Goal: Find specific fact: Find specific fact

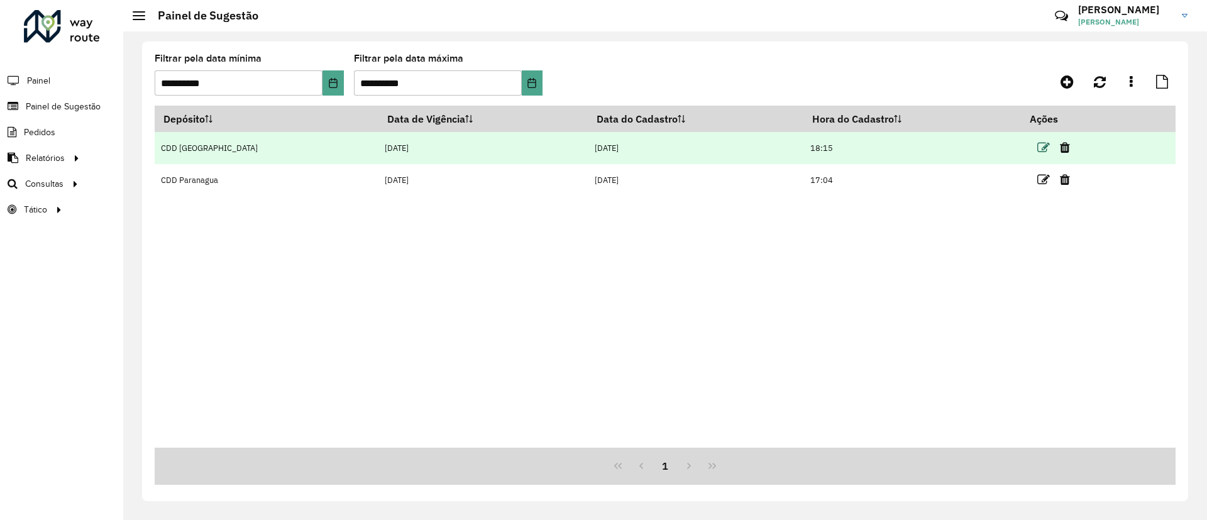
click at [1037, 150] on icon at bounding box center [1043, 147] width 13 height 13
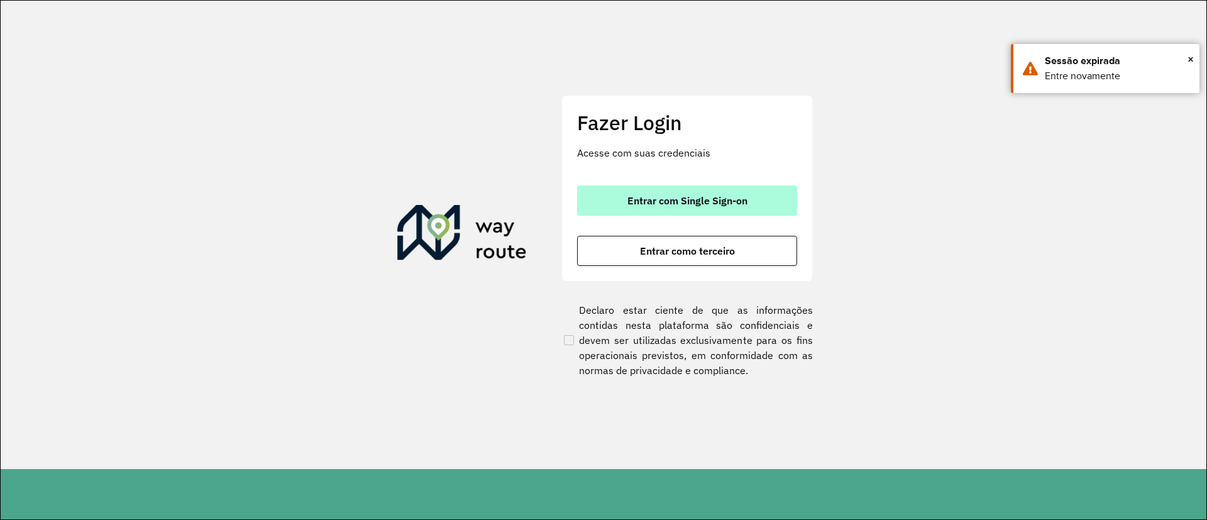
click at [651, 195] on span "Entrar com Single Sign-on" at bounding box center [687, 200] width 120 height 10
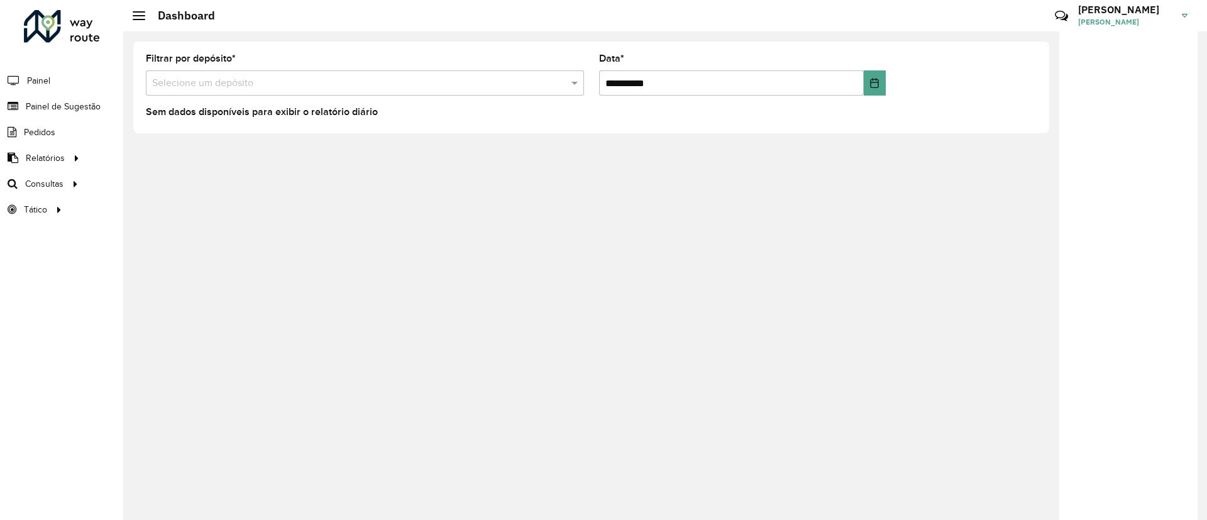
click at [265, 63] on div "Filtrar por depósito * Selecione um depósito" at bounding box center [365, 74] width 438 height 41
click at [52, 84] on li "Painel" at bounding box center [61, 80] width 123 height 26
click at [43, 75] on span "Painel" at bounding box center [40, 80] width 26 height 13
click at [89, 109] on span "Painel de Sugestão" at bounding box center [65, 106] width 79 height 13
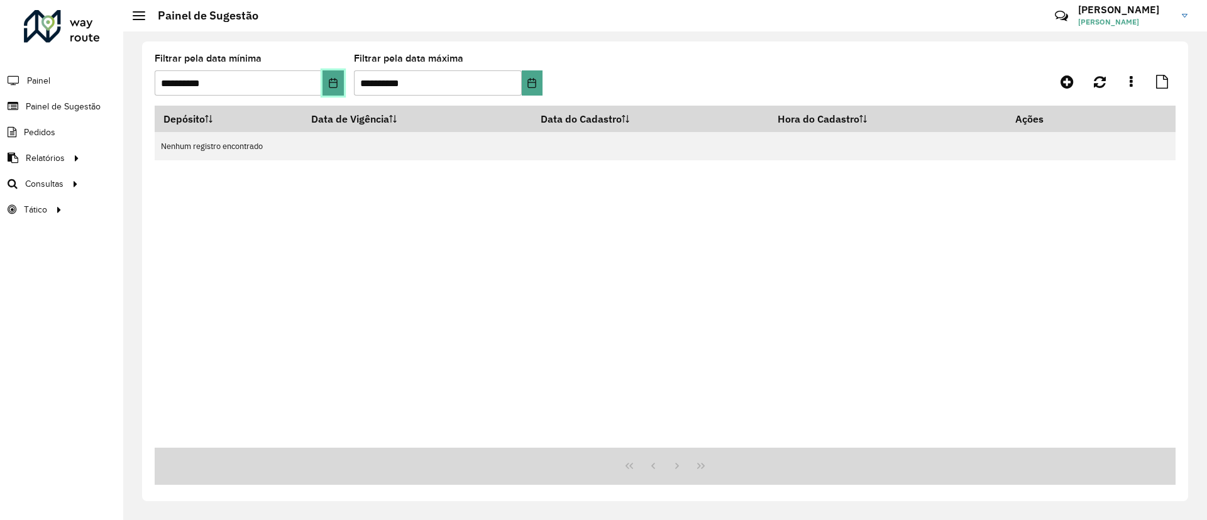
click at [329, 78] on icon "Choose Date" at bounding box center [333, 83] width 10 height 10
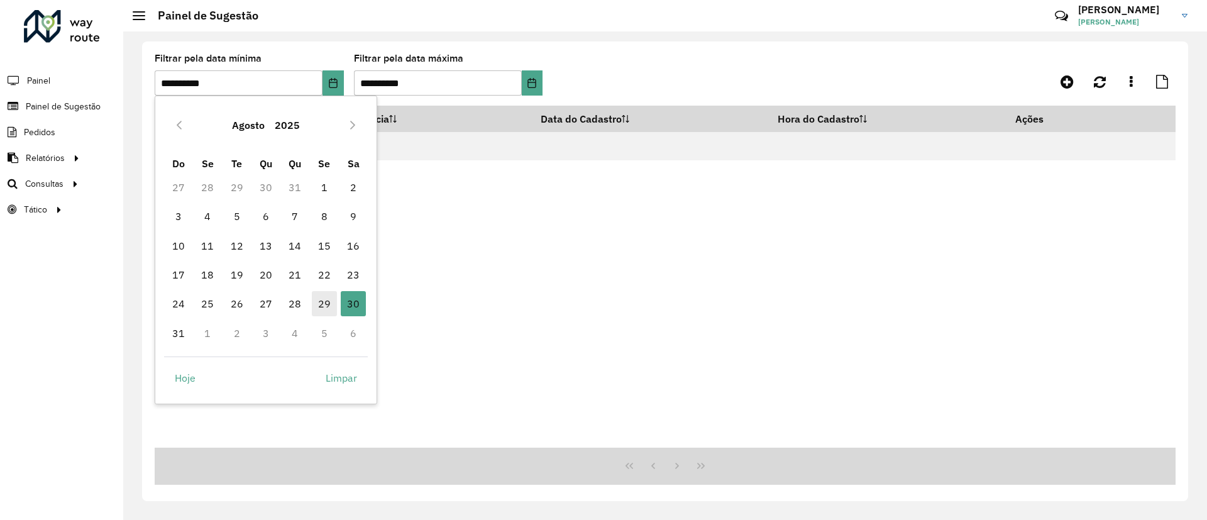
click at [331, 304] on span "29" at bounding box center [324, 303] width 25 height 25
type input "**********"
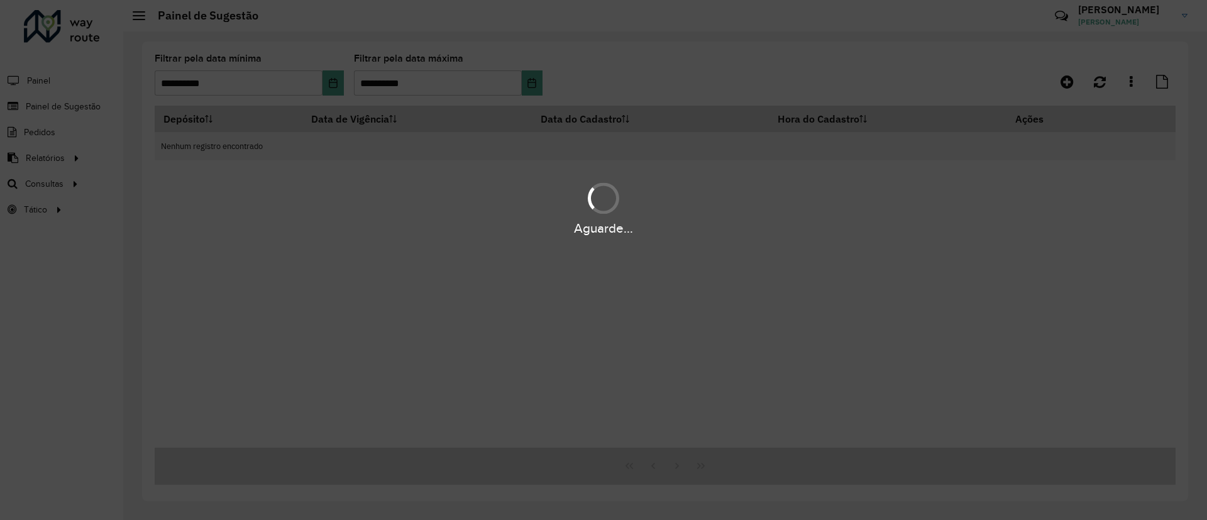
click at [562, 256] on div "Aguarde..." at bounding box center [603, 260] width 1207 height 520
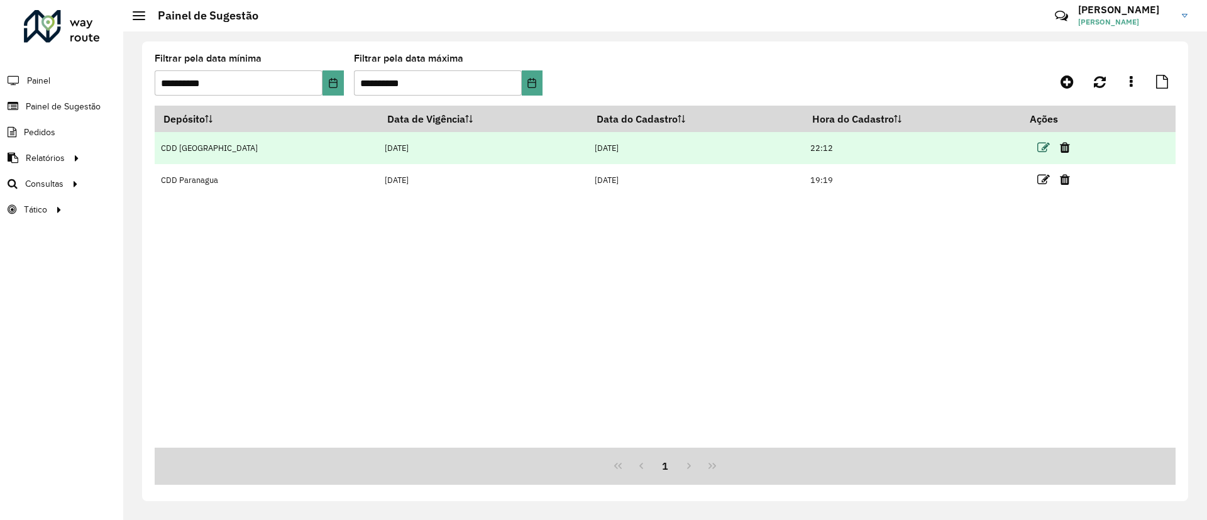
click at [1037, 153] on icon at bounding box center [1043, 147] width 13 height 13
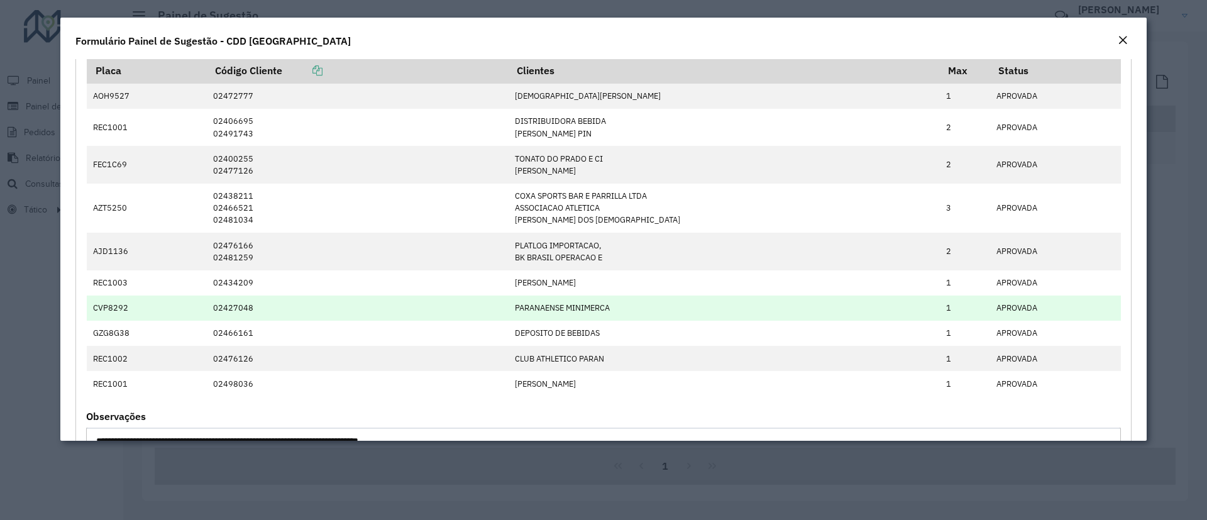
scroll to position [1888, 0]
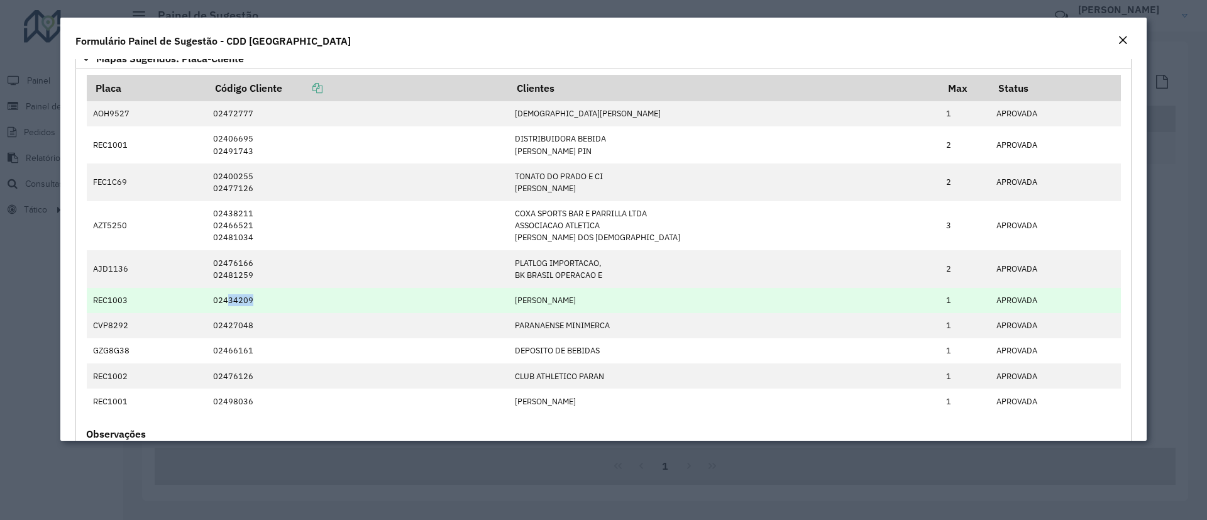
drag, startPoint x: 256, startPoint y: 297, endPoint x: 233, endPoint y: 297, distance: 23.9
click at [233, 297] on td "02434209" at bounding box center [357, 300] width 302 height 25
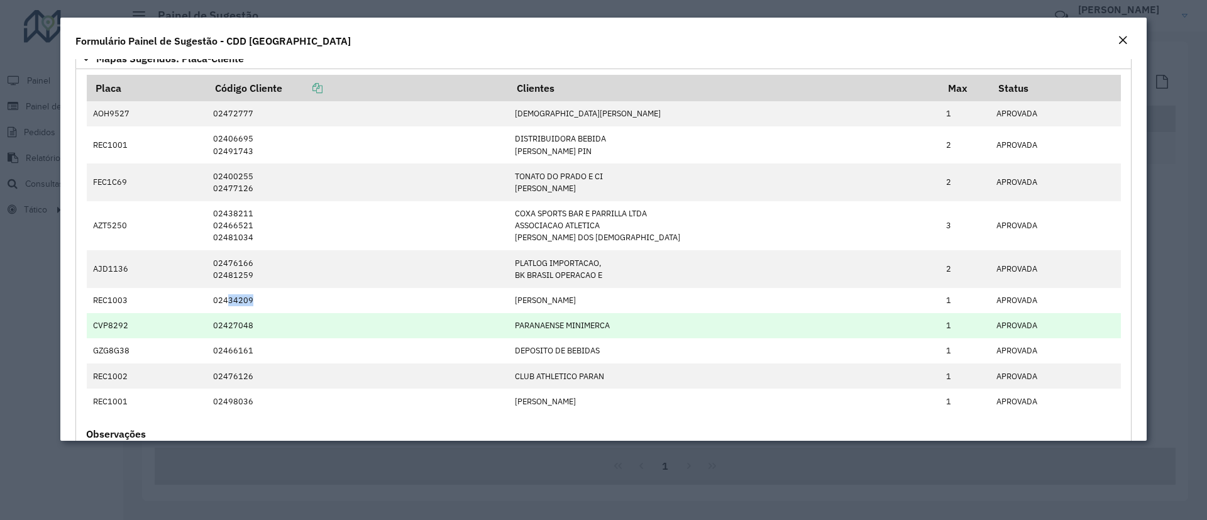
copy td "34209"
drag, startPoint x: 259, startPoint y: 330, endPoint x: 235, endPoint y: 333, distance: 24.0
click at [235, 333] on td "02427048" at bounding box center [357, 325] width 302 height 25
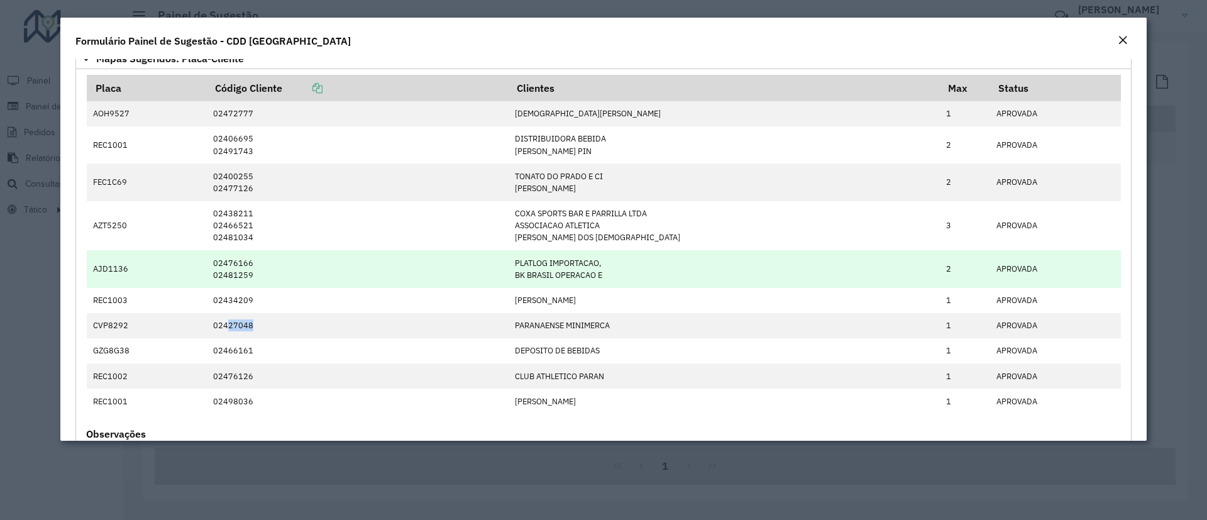
copy td "27048"
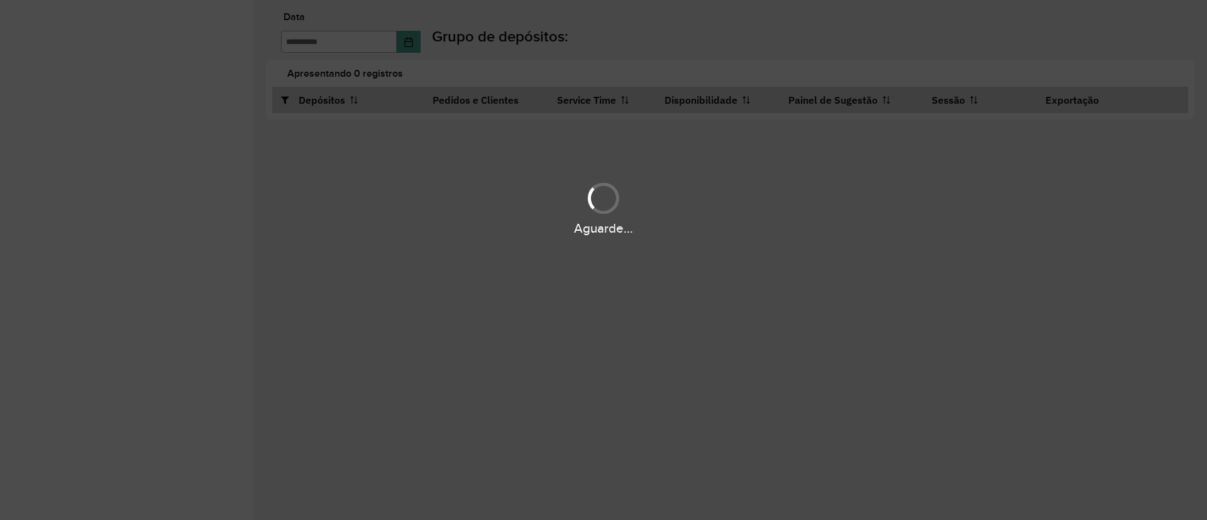
type input "**********"
